Goal: Transaction & Acquisition: Purchase product/service

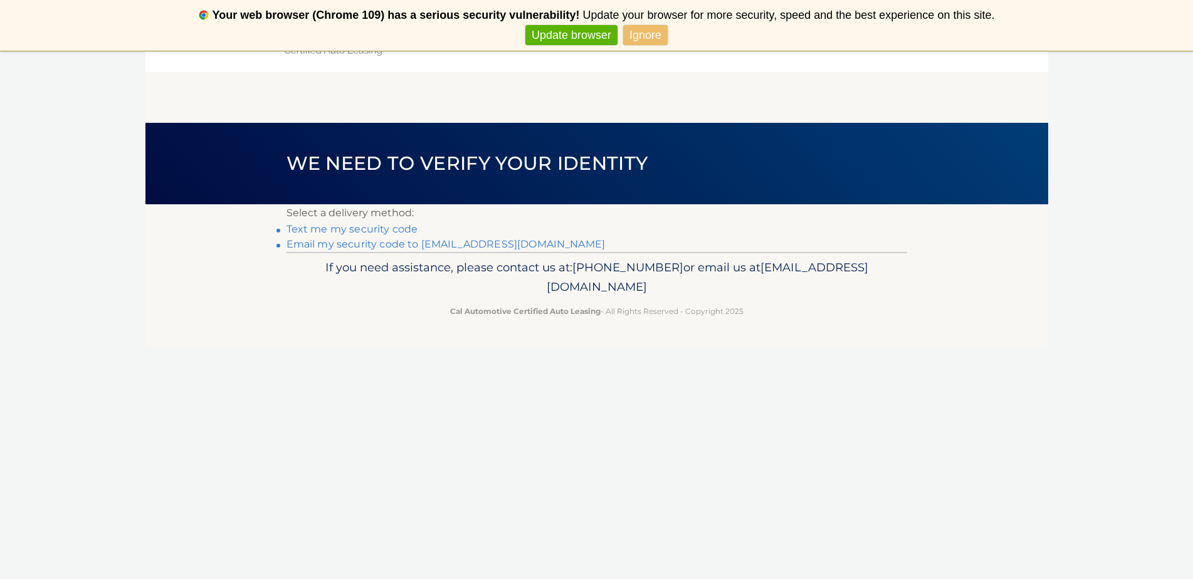
click at [365, 227] on link "Text me my security code" at bounding box center [352, 229] width 132 height 12
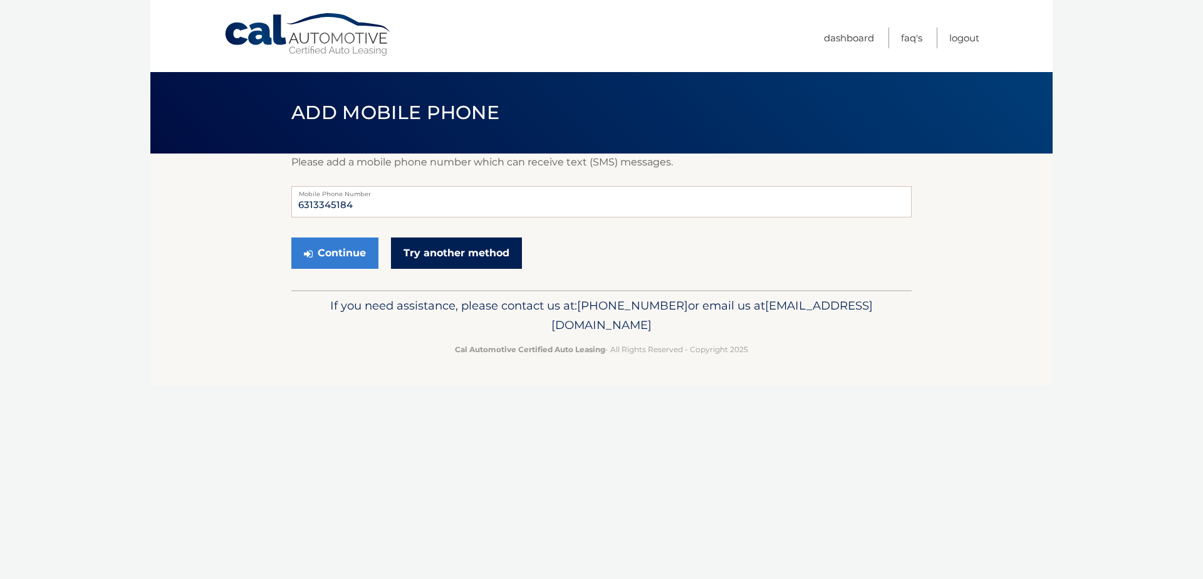
click at [422, 256] on link "Try another method" at bounding box center [456, 253] width 131 height 31
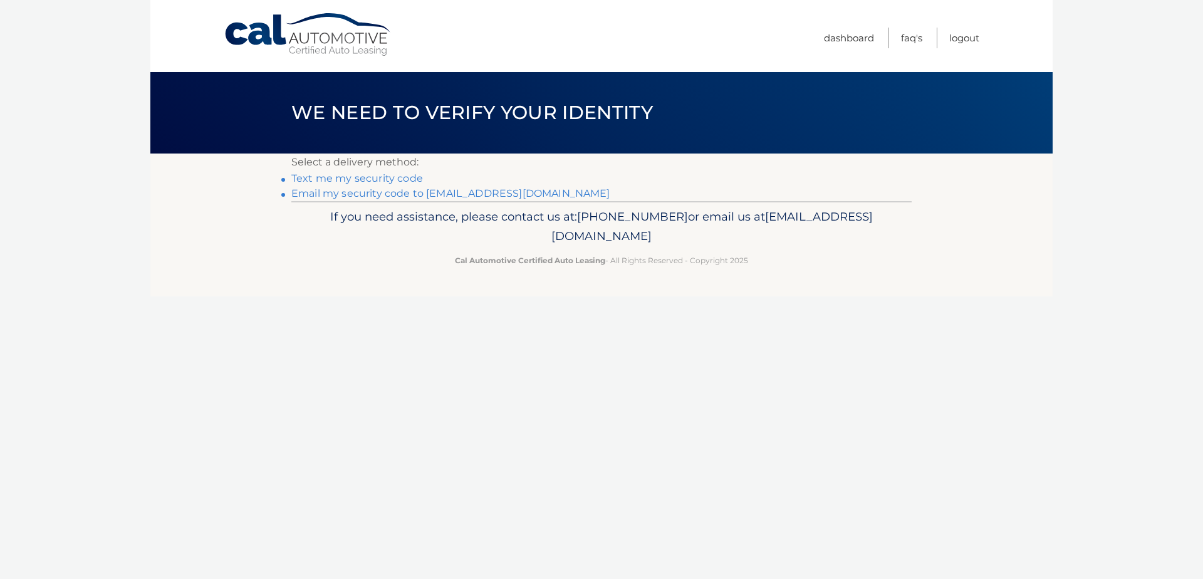
click at [352, 195] on link "Email my security code to j*****@optonline.net" at bounding box center [450, 193] width 319 height 12
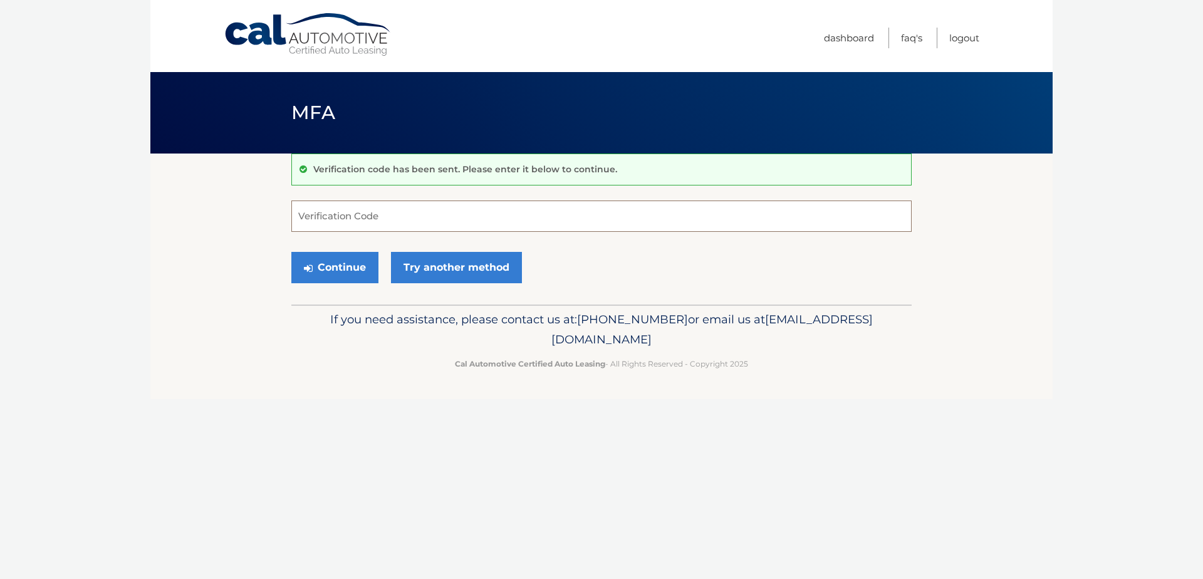
click at [323, 225] on input "Verification Code" at bounding box center [601, 216] width 620 height 31
type input "750402"
click at [335, 273] on button "Continue" at bounding box center [334, 267] width 87 height 31
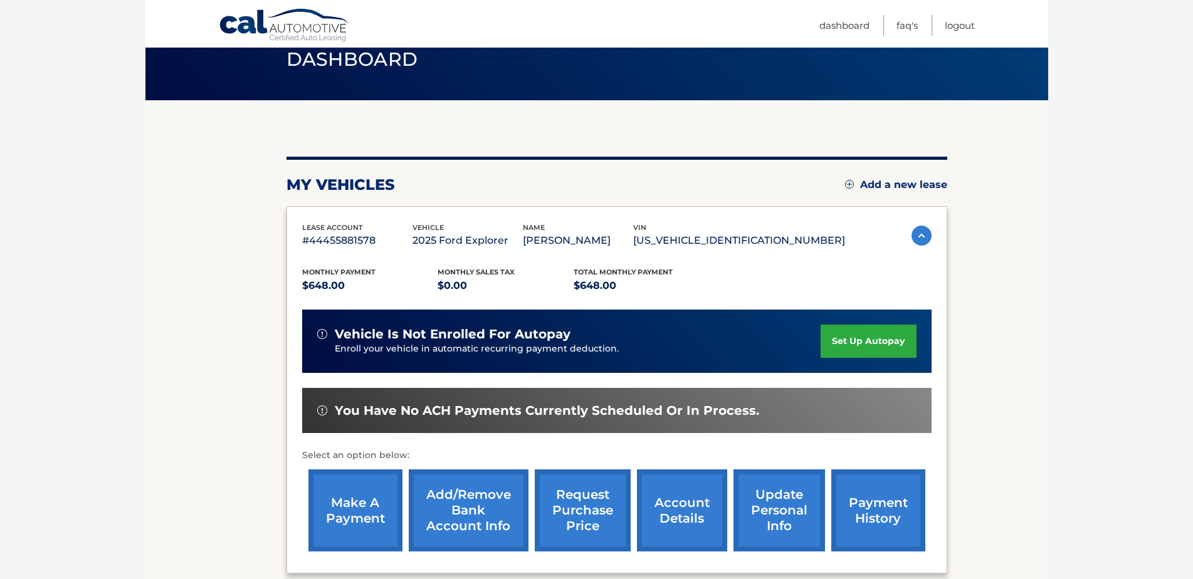
scroll to position [125, 0]
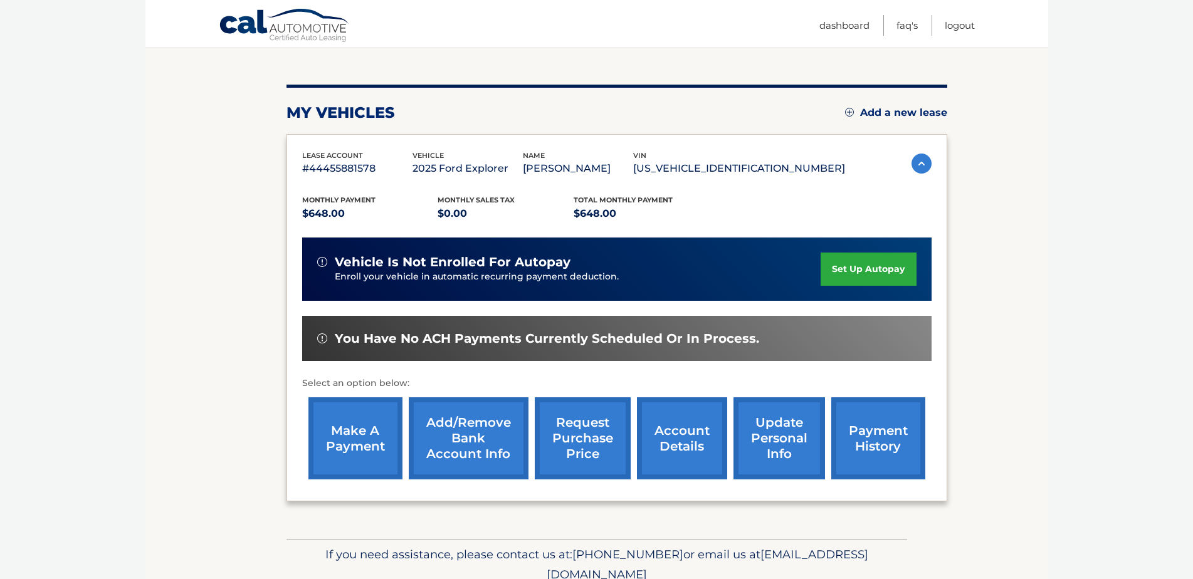
click at [363, 447] on link "make a payment" at bounding box center [355, 438] width 94 height 82
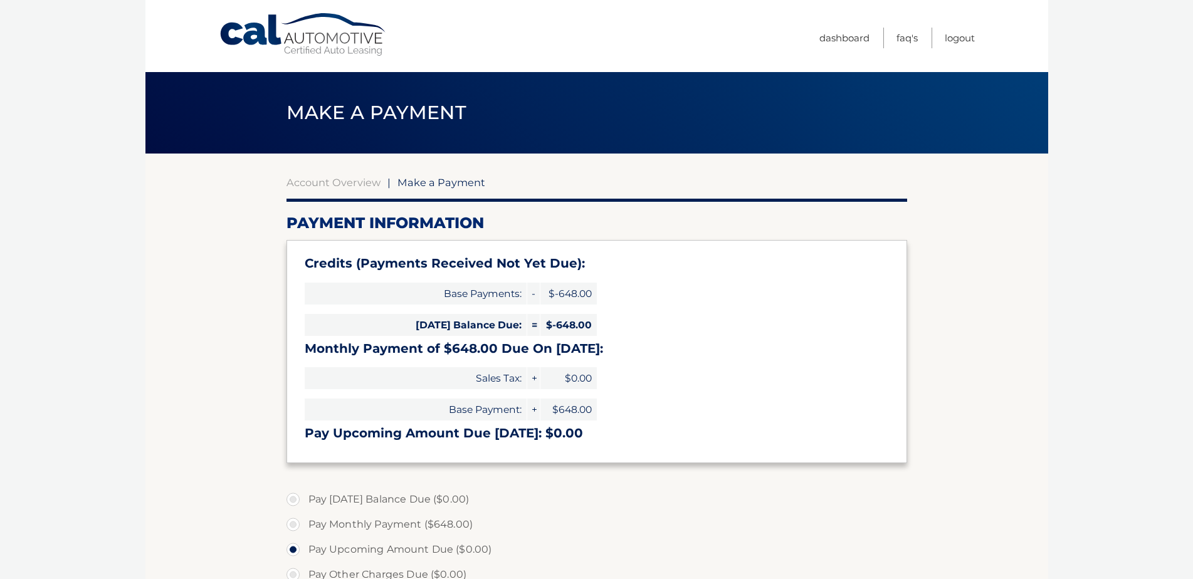
select select "N2MzYjhiNTktOGYzMS00M2Y4LTg3ODgtY2E0M2JjODkxOTgy"
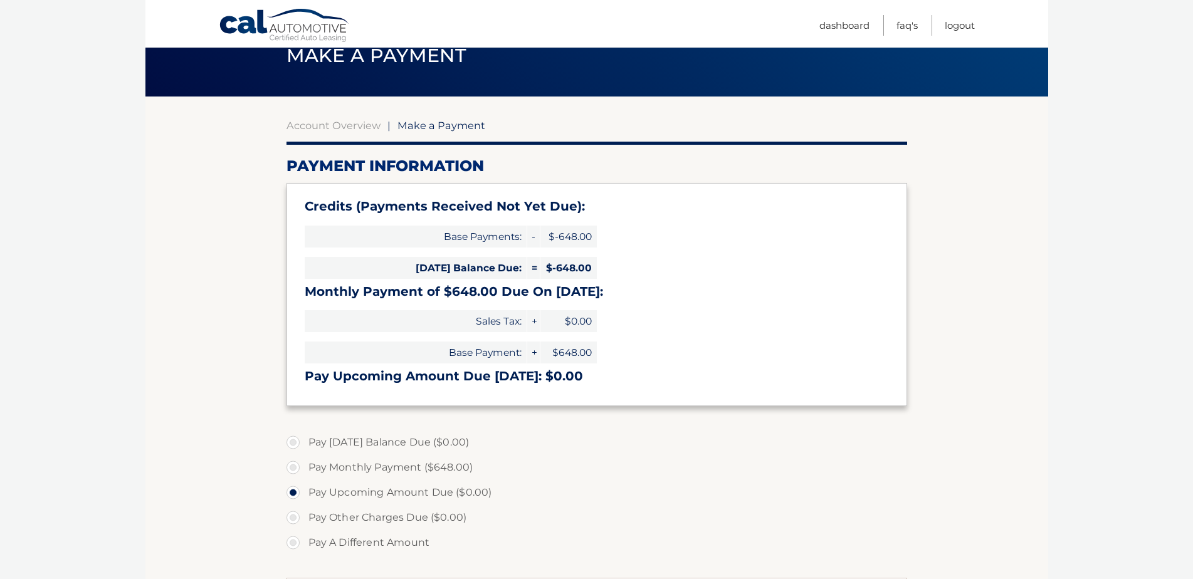
scroll to position [188, 0]
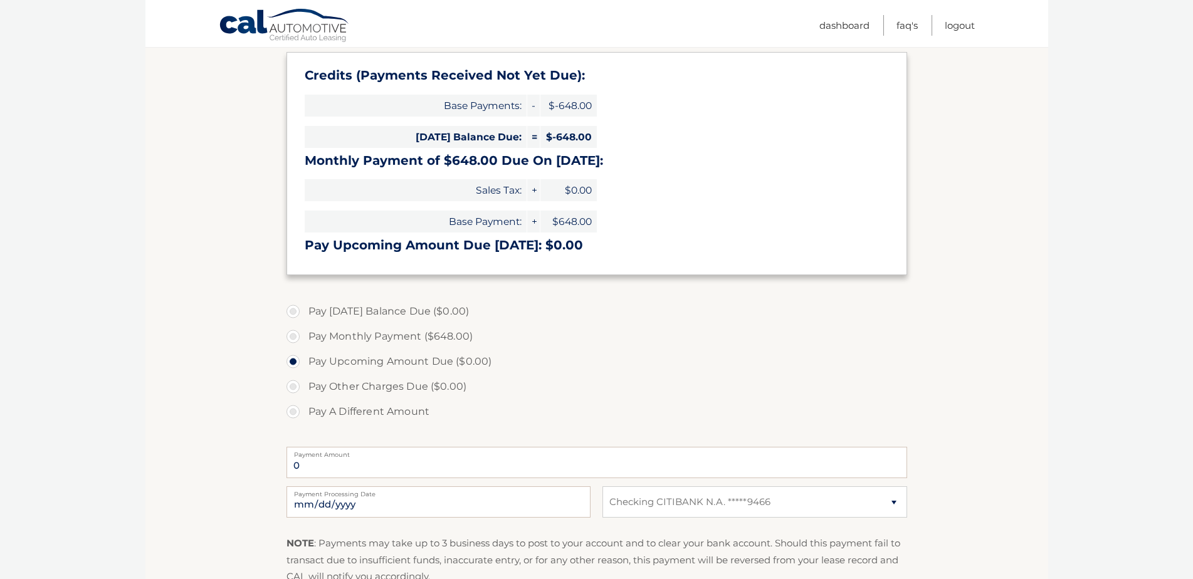
click at [364, 335] on label "Pay Monthly Payment ($648.00)" at bounding box center [596, 336] width 620 height 25
click at [304, 335] on input "Pay Monthly Payment ($648.00)" at bounding box center [297, 334] width 13 height 20
radio input "true"
type input "648.00"
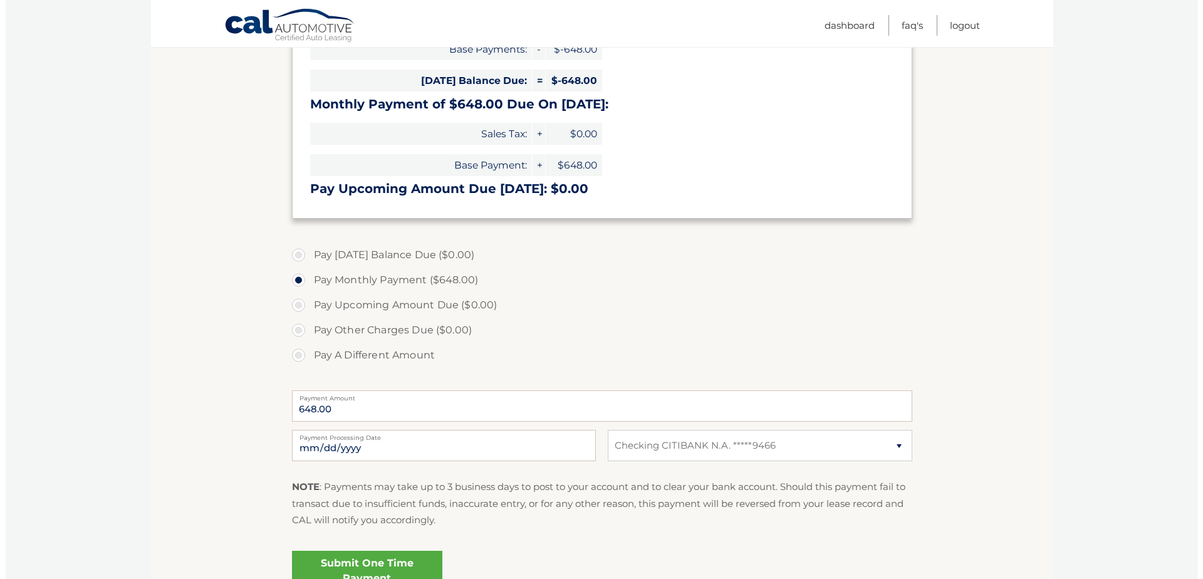
scroll to position [370, 0]
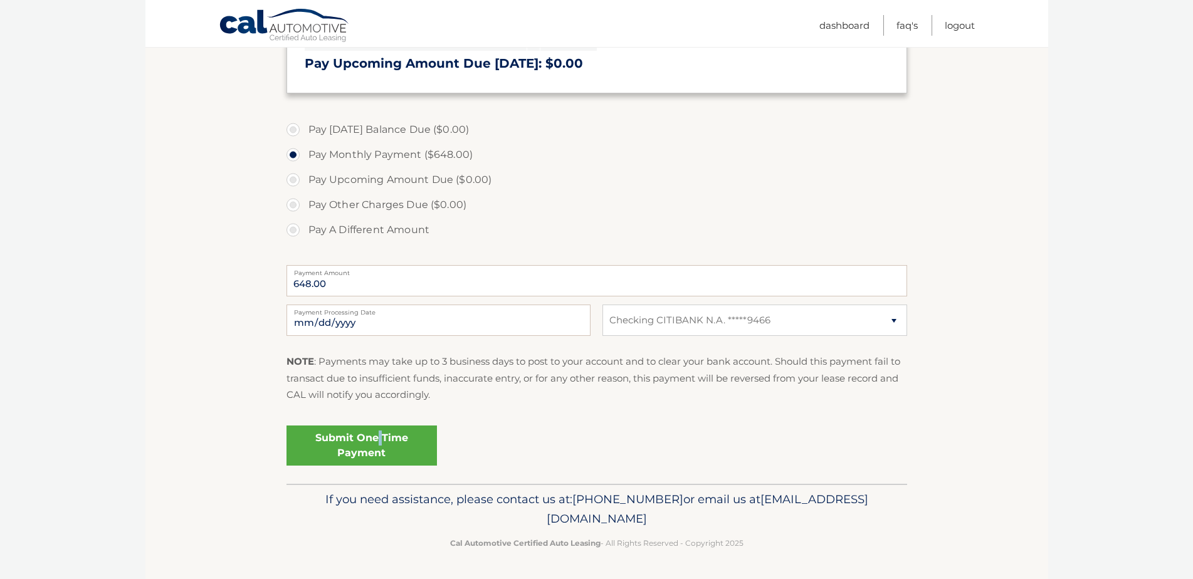
click at [382, 441] on link "Submit One Time Payment" at bounding box center [361, 446] width 150 height 40
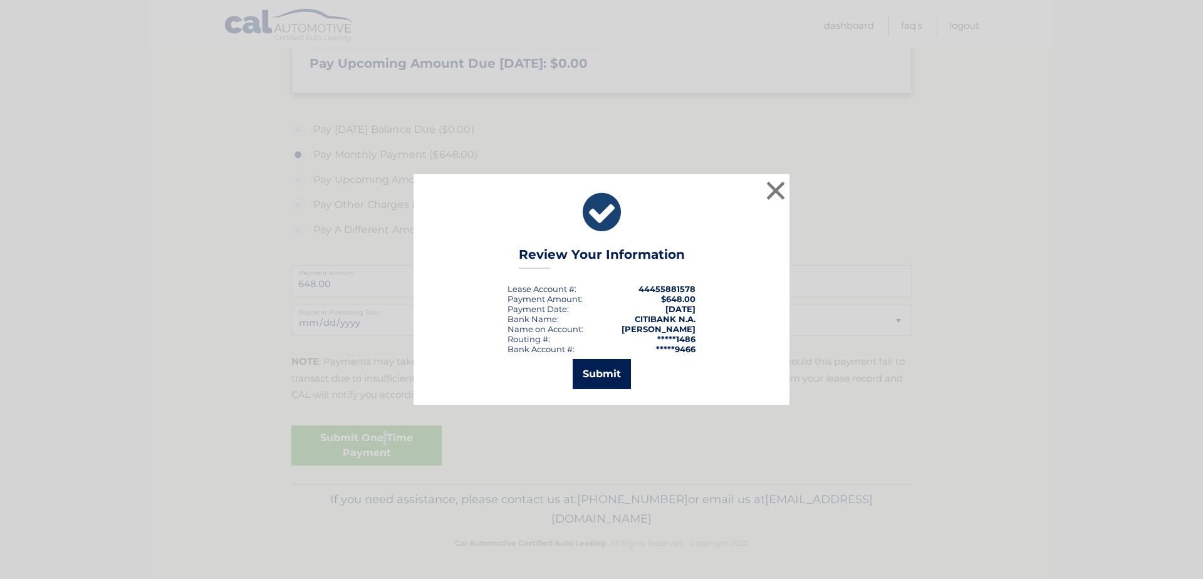
click at [602, 374] on button "Submit" at bounding box center [602, 374] width 58 height 30
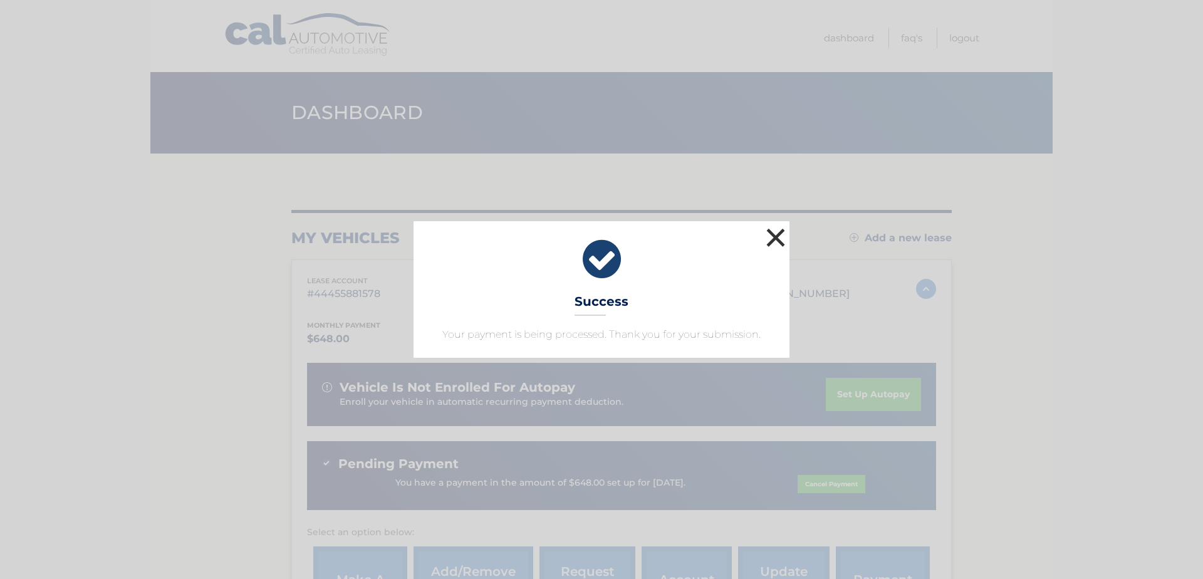
click at [771, 242] on button "×" at bounding box center [775, 237] width 25 height 25
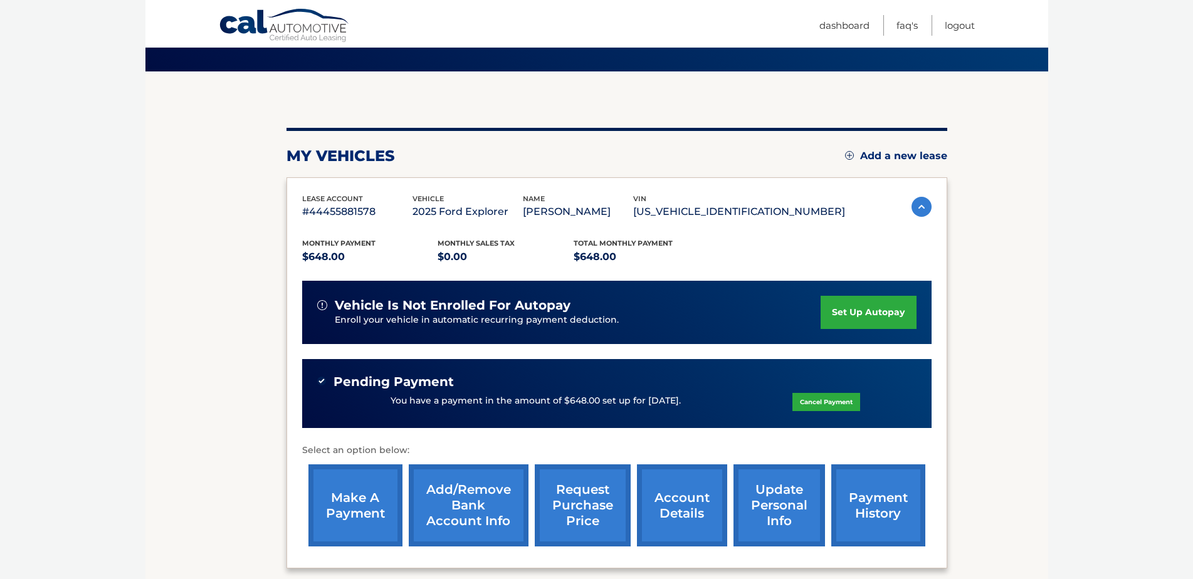
scroll to position [188, 0]
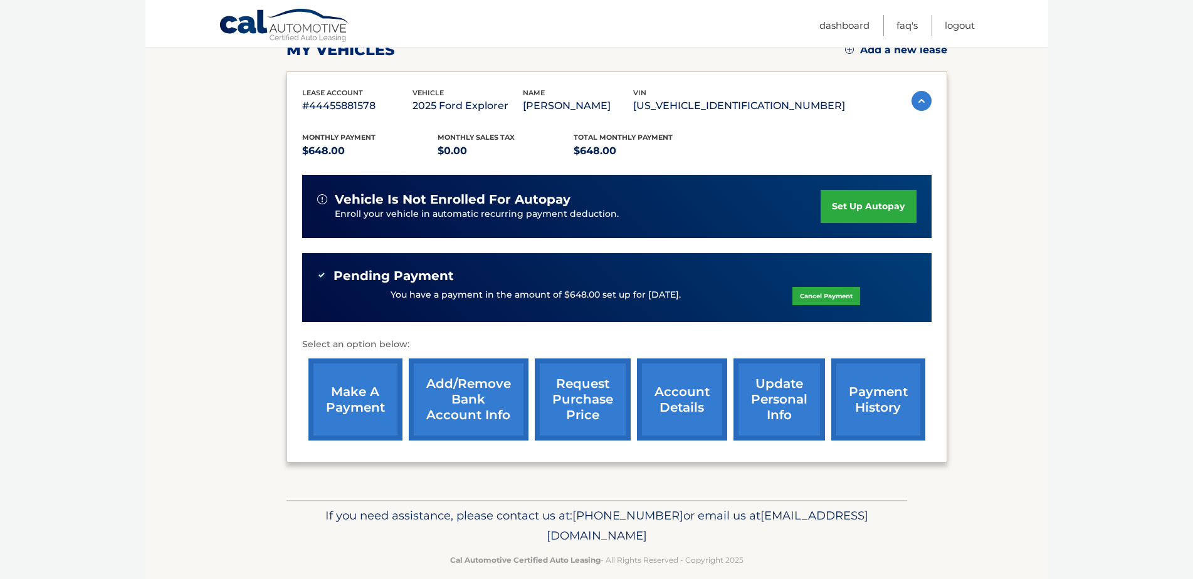
click at [871, 399] on link "payment history" at bounding box center [878, 399] width 94 height 82
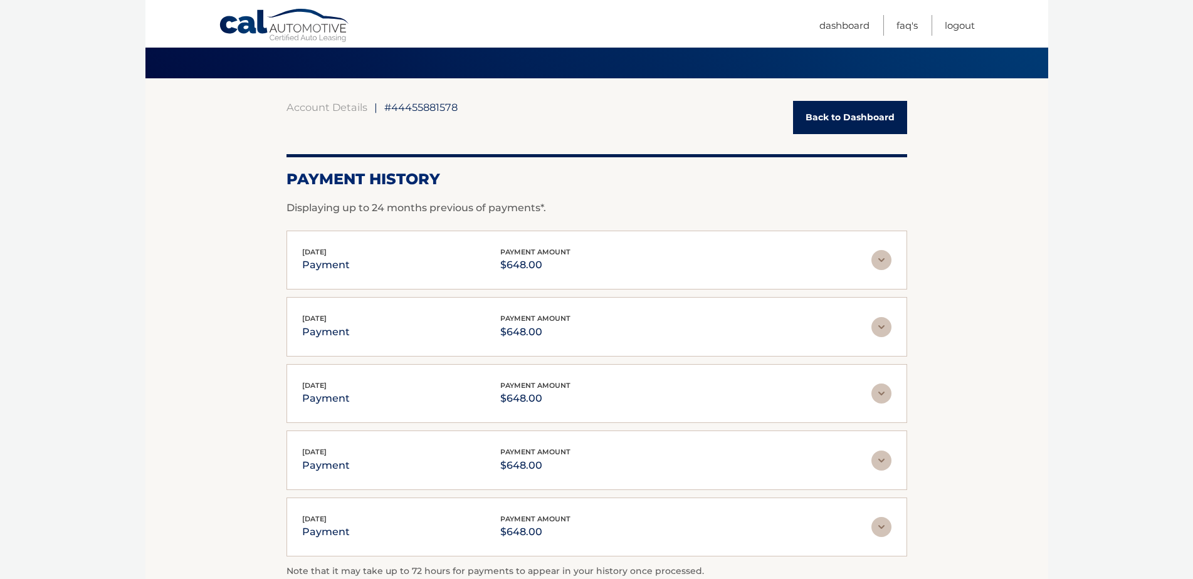
scroll to position [188, 0]
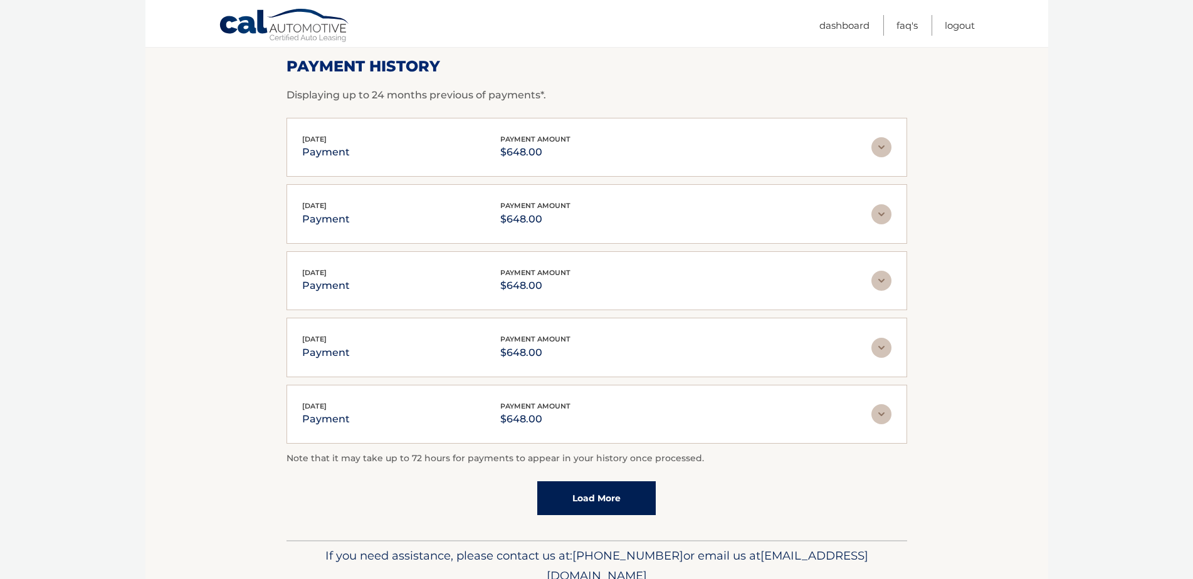
click at [610, 501] on link "Load More" at bounding box center [596, 498] width 118 height 34
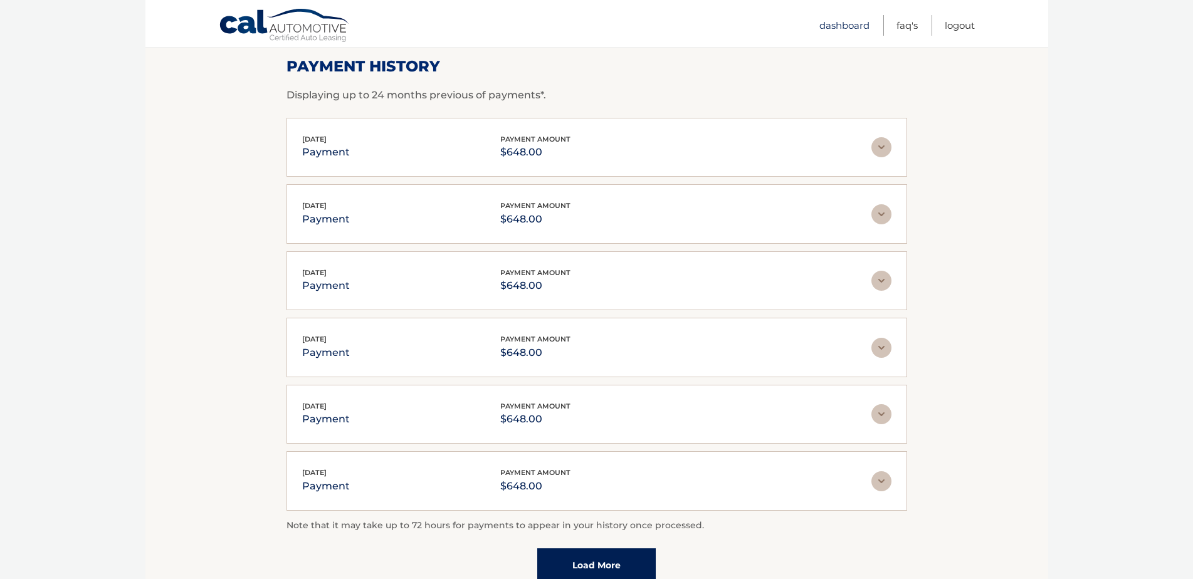
click at [859, 23] on link "Dashboard" at bounding box center [844, 25] width 50 height 21
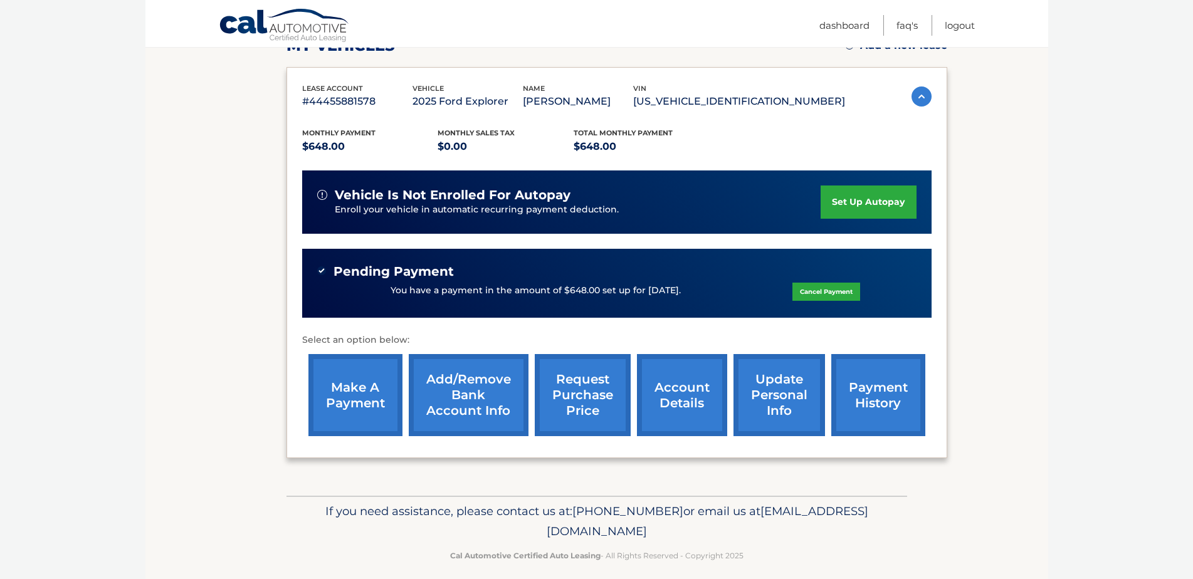
scroll to position [204, 0]
